Goal: Information Seeking & Learning: Learn about a topic

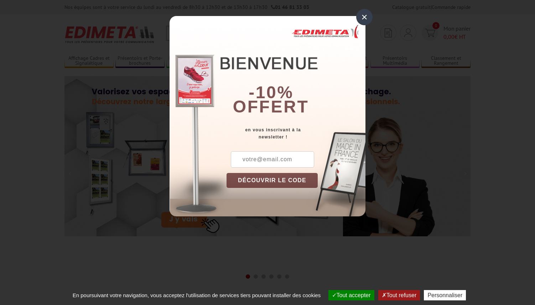
click at [360, 20] on div "×" at bounding box center [364, 17] width 16 height 16
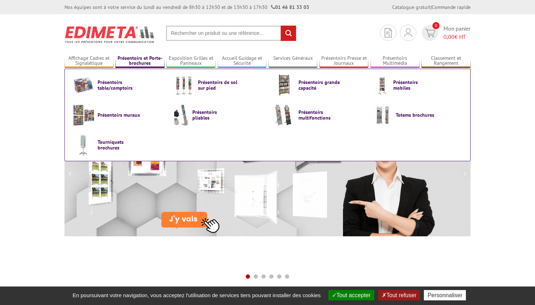
click at [138, 62] on link "Présentoirs et Porte-brochures" at bounding box center [139, 61] width 49 height 12
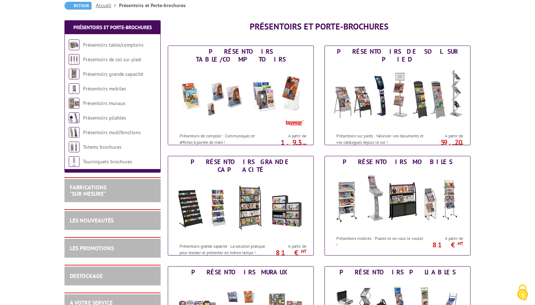
scroll to position [72, 0]
click at [247, 129] on div "Présentoirs de comptoir : Communiquez et affichez à portée de main !" at bounding box center [219, 137] width 102 height 16
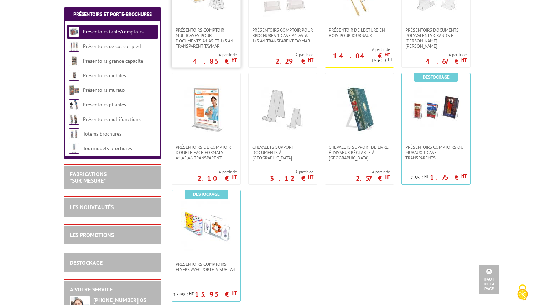
scroll to position [206, 0]
click at [423, 151] on span "Présentoirs comptoirs ou muraux 1 case Transparents" at bounding box center [435, 152] width 61 height 16
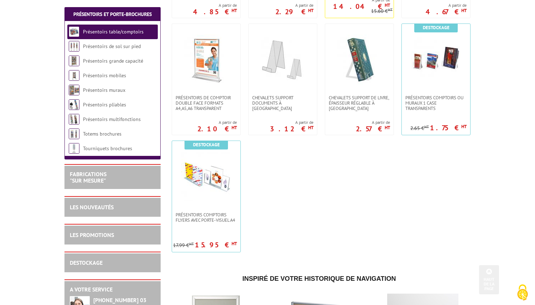
scroll to position [275, 0]
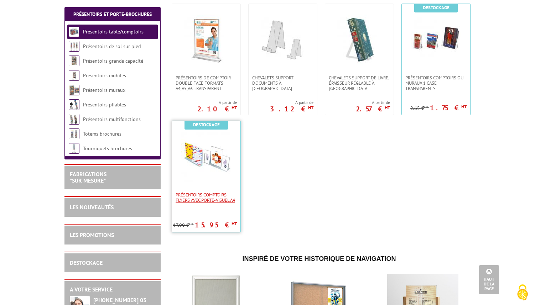
click at [198, 203] on span "Présentoirs comptoirs flyers avec Porte-Visuel A4" at bounding box center [205, 197] width 61 height 11
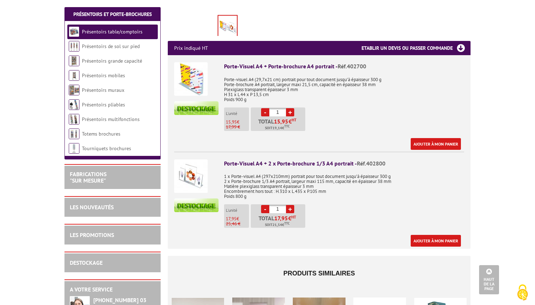
scroll to position [267, 0]
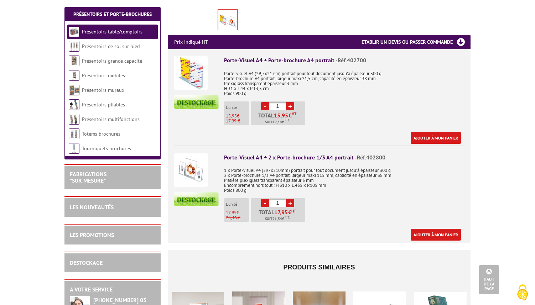
click at [189, 153] on img at bounding box center [190, 169] width 33 height 33
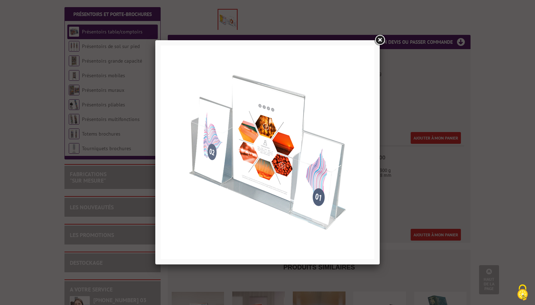
click at [382, 43] on link at bounding box center [379, 40] width 13 height 13
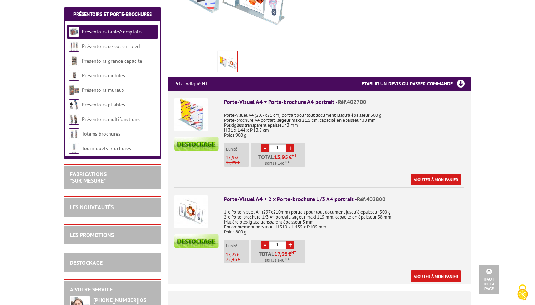
scroll to position [229, 0]
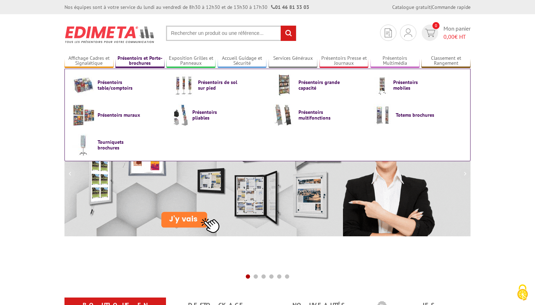
click at [140, 65] on link "Présentoirs et Porte-brochures" at bounding box center [139, 61] width 49 height 12
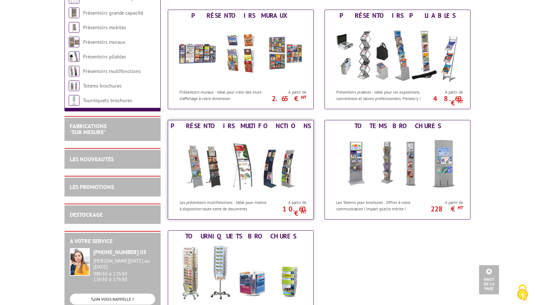
scroll to position [321, 0]
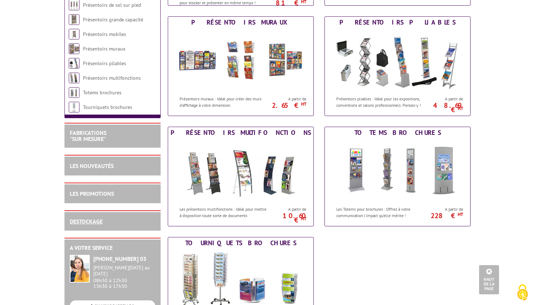
click at [82, 225] on link "DESTOCKAGE" at bounding box center [86, 221] width 33 height 7
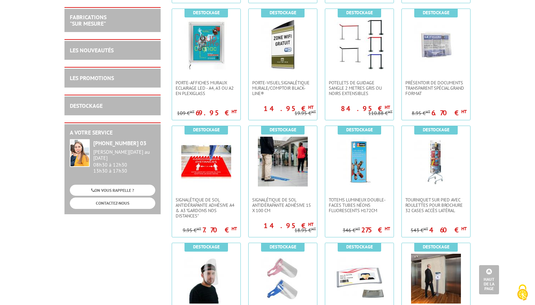
scroll to position [476, 0]
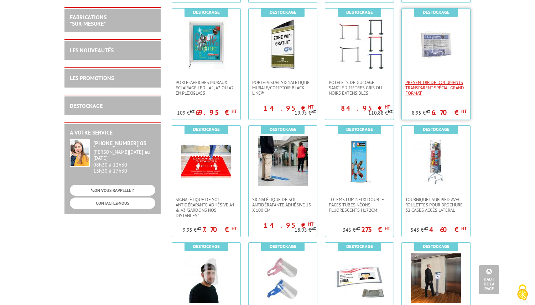
click at [434, 87] on span "PRÉSENTOIR DE DOCUMENTS TRANSPARENT SPÉCIAL GRAND FORMAT" at bounding box center [435, 88] width 61 height 16
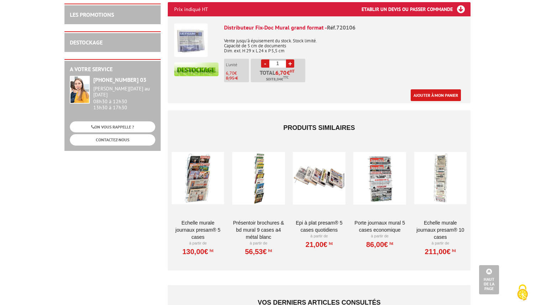
scroll to position [296, 0]
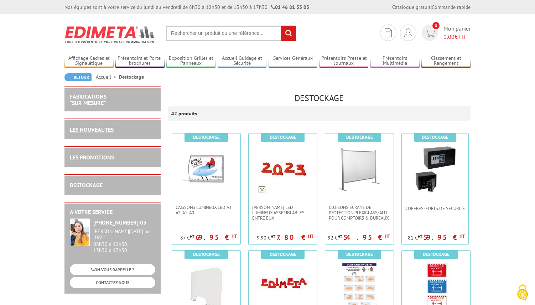
click at [82, 130] on link "LES NOUVEAUTÉS" at bounding box center [92, 129] width 44 height 7
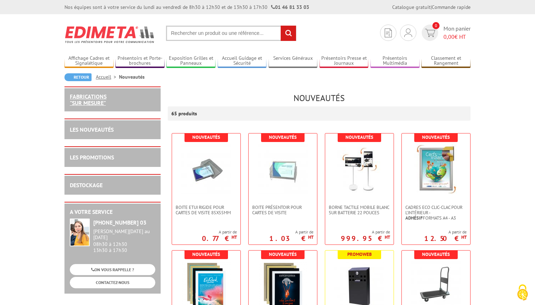
click at [86, 98] on link "FABRICATIONS "Sur Mesure"" at bounding box center [88, 100] width 37 height 14
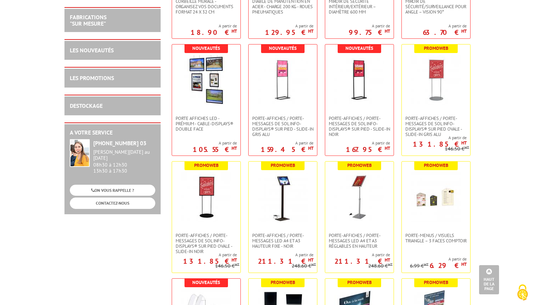
scroll to position [582, 0]
